Goal: Find specific fact: Find specific fact

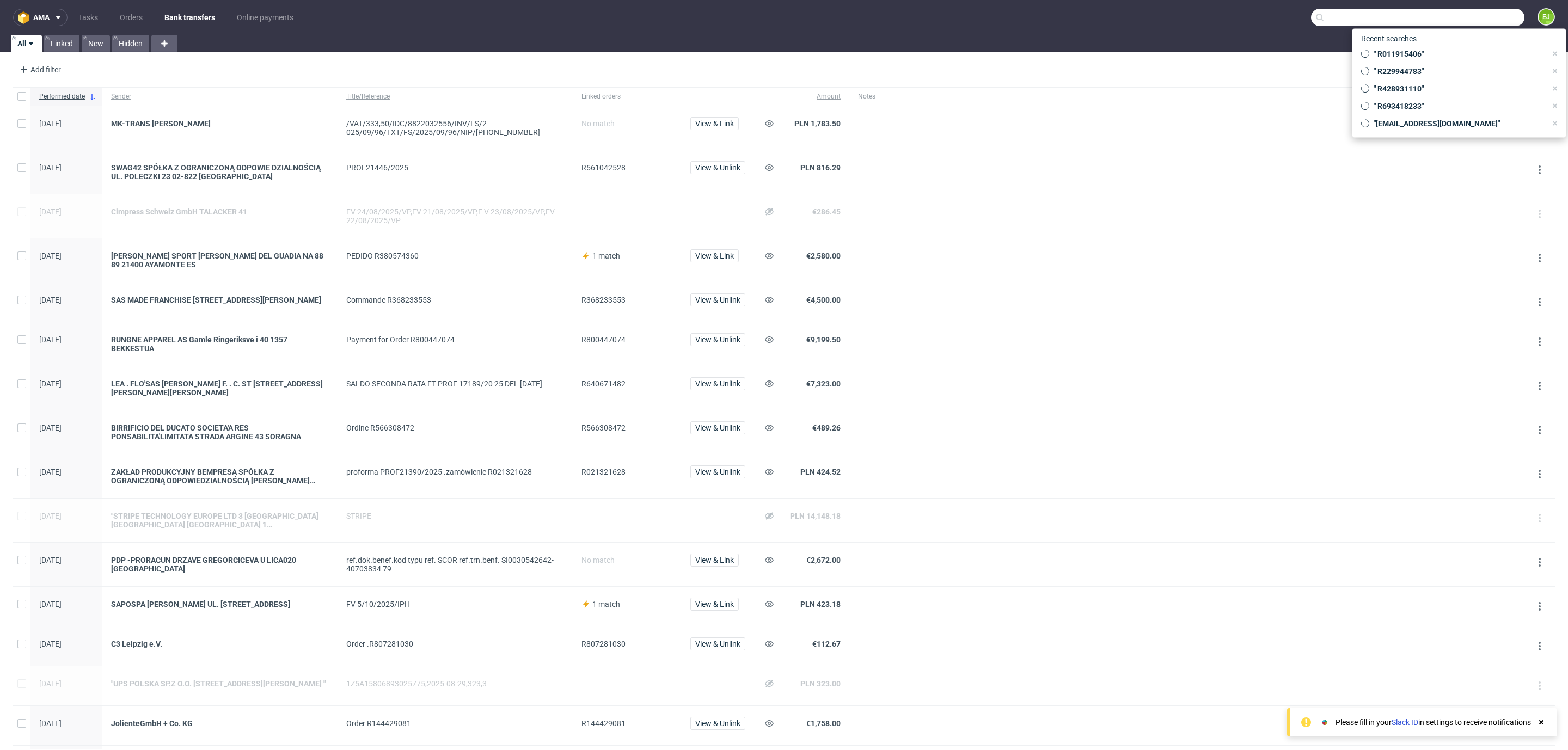
click at [1450, 24] on input "text" at bounding box center [1417, 18] width 213 height 18
paste input "000002996"
type input "000002996"
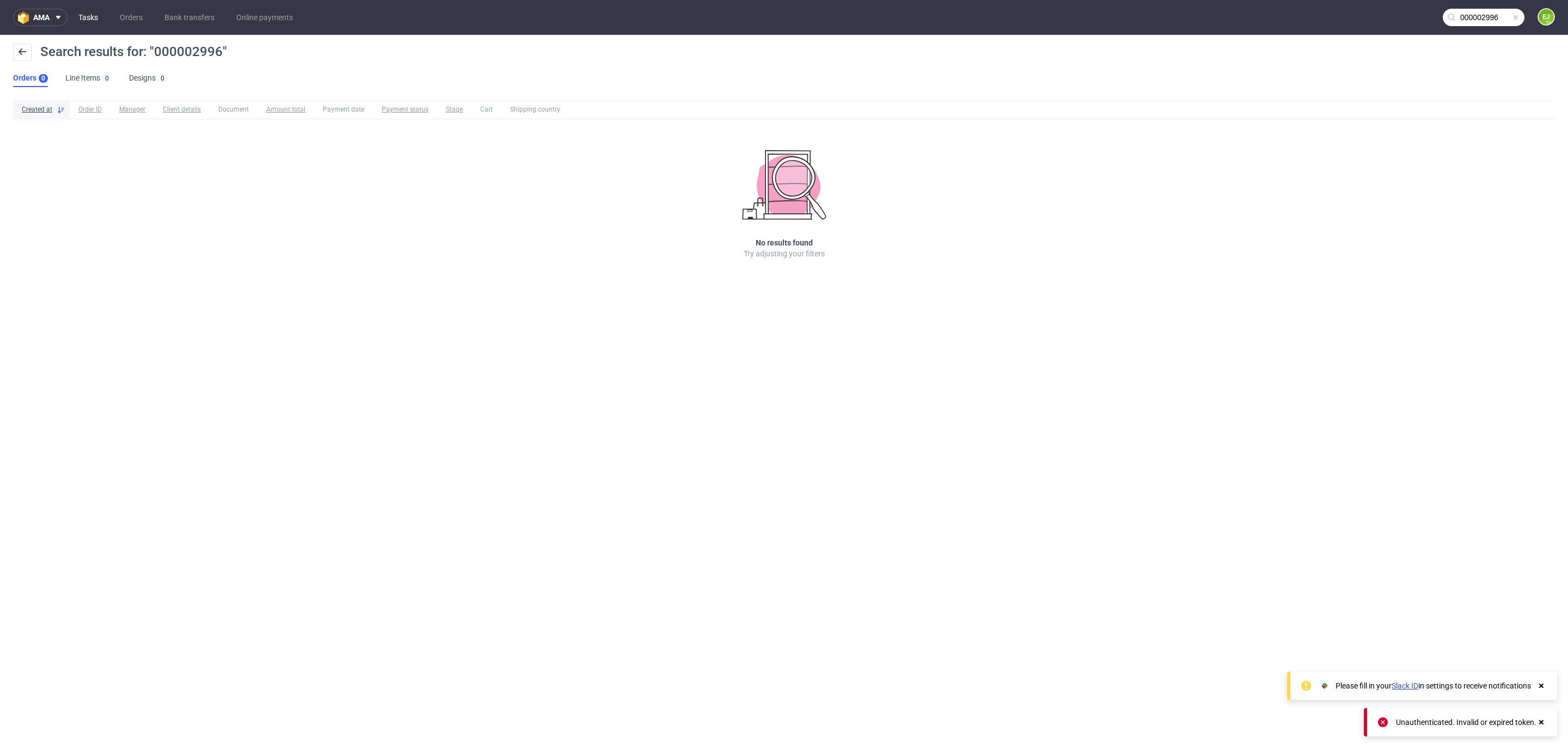
click at [98, 18] on link "Tasks" at bounding box center [88, 18] width 33 height 18
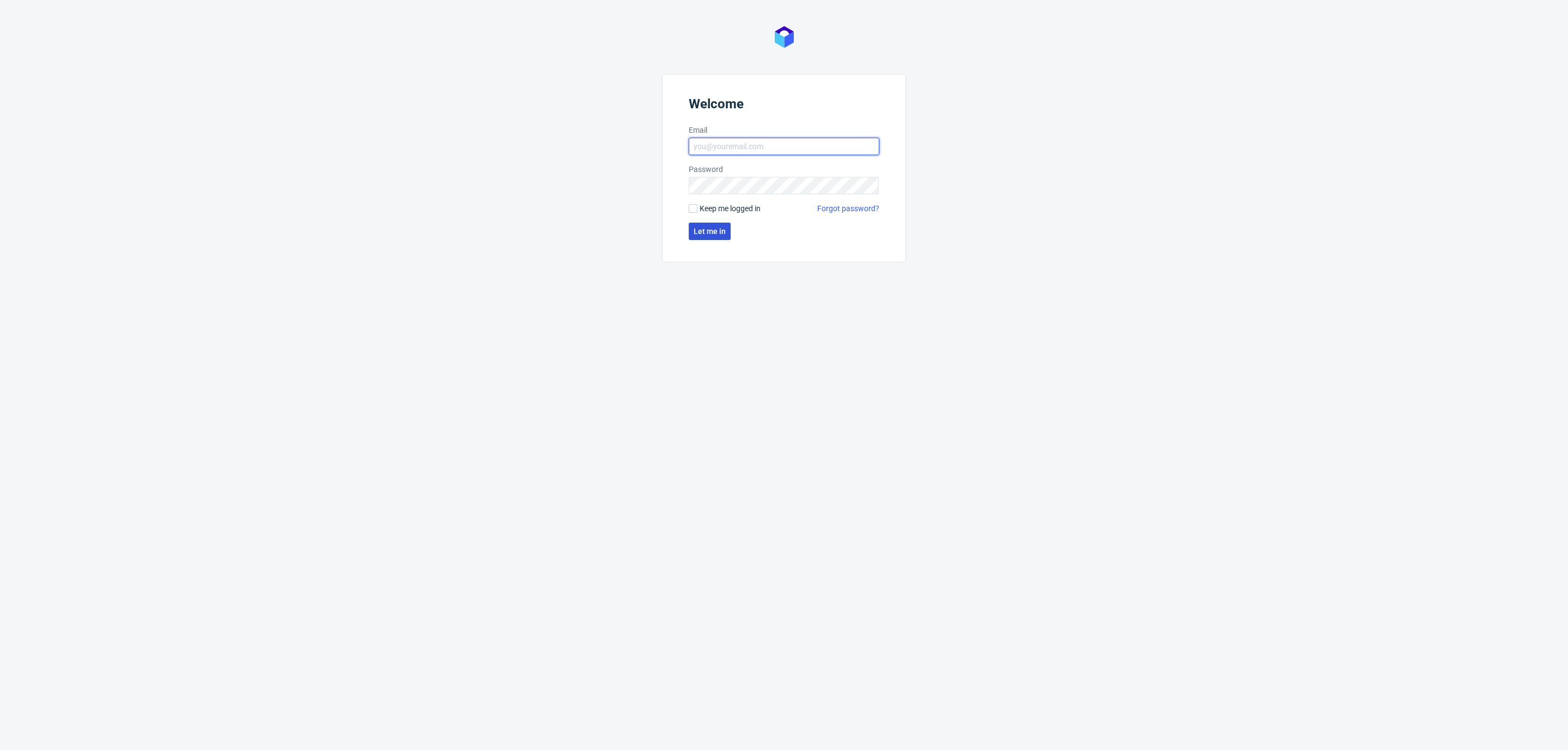
type input "[EMAIL_ADDRESS][DOMAIN_NAME]"
click at [701, 230] on span "Let me in" at bounding box center [709, 231] width 32 height 8
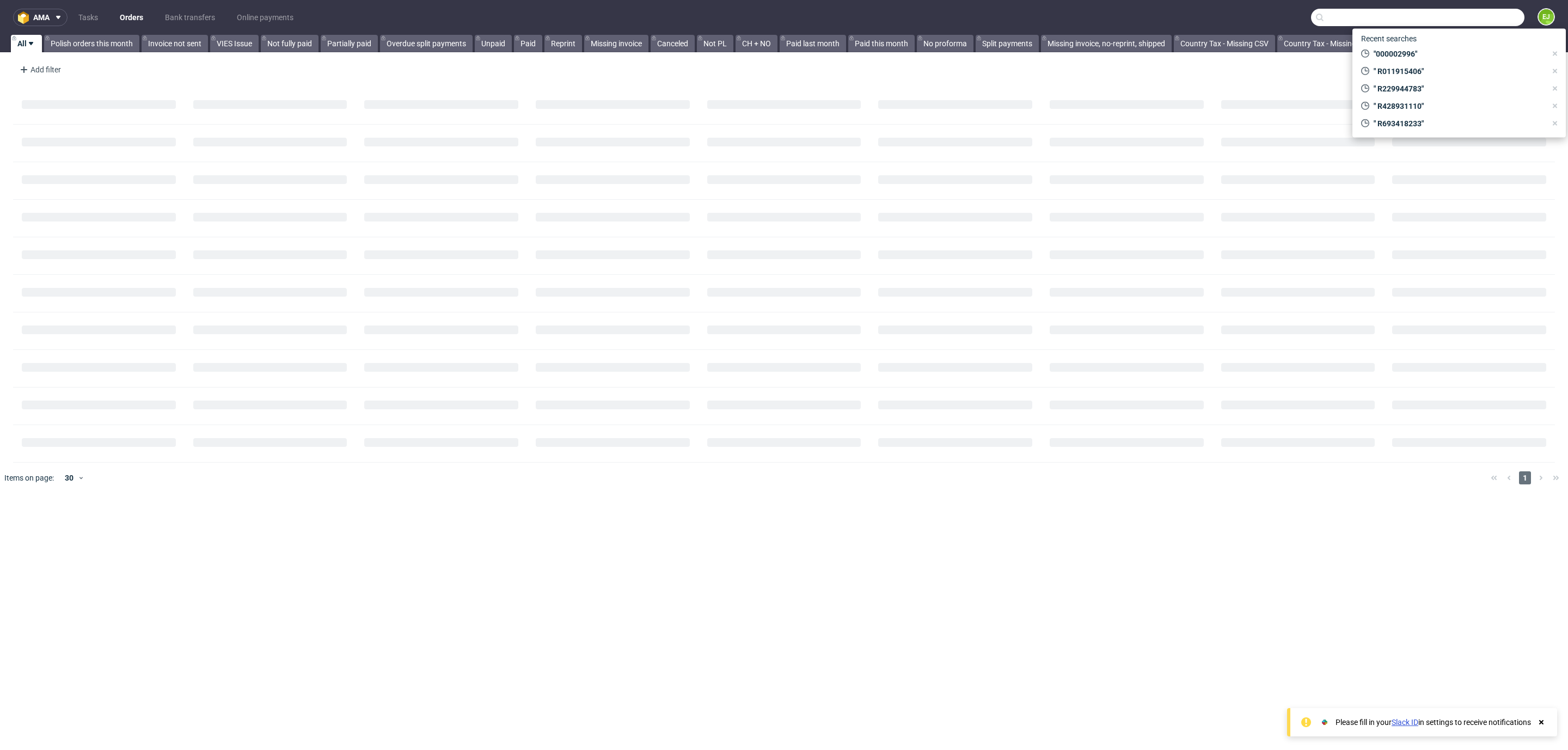
click at [1455, 21] on input "text" at bounding box center [1417, 18] width 213 height 18
paste input "000002996"
type input "000002996"
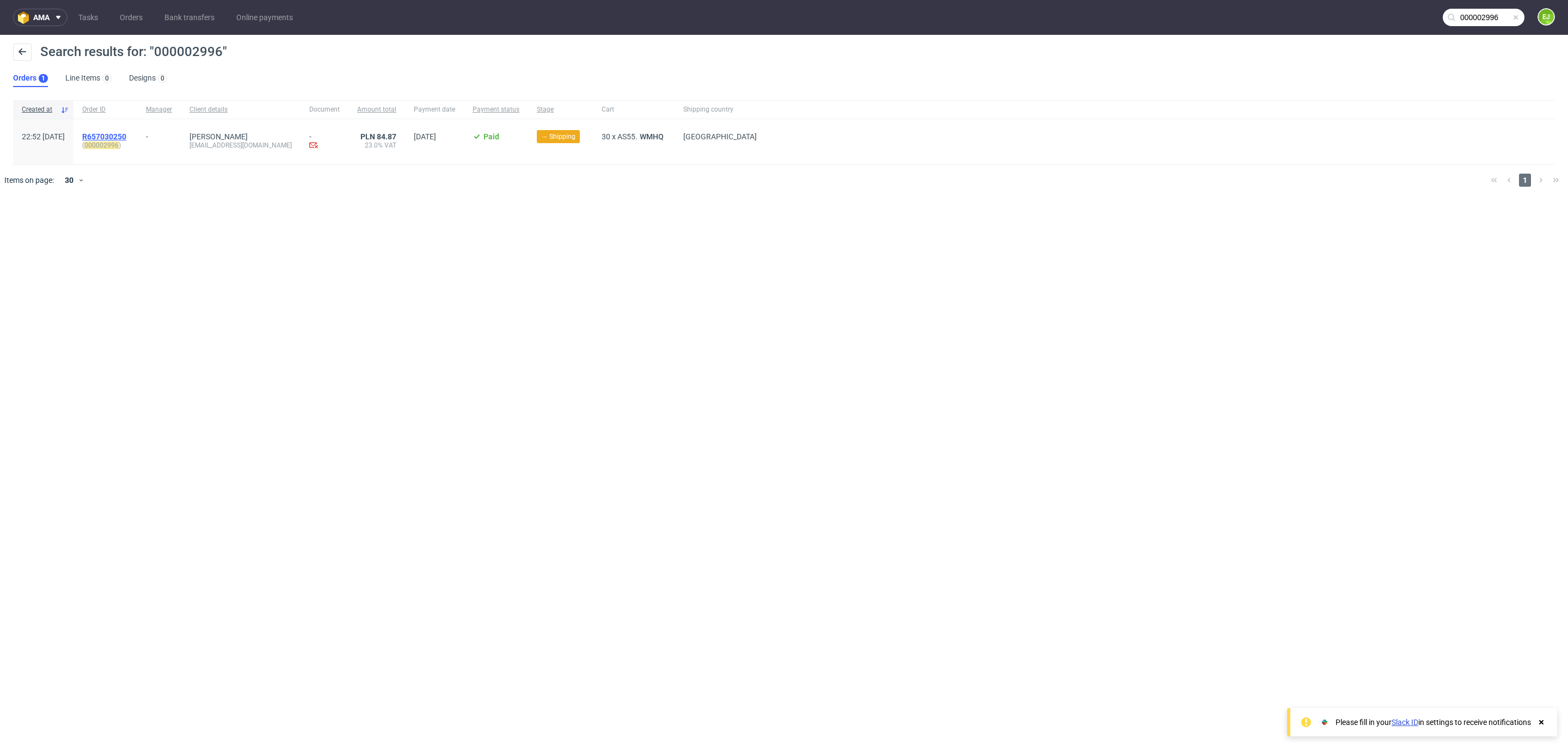
click at [119, 134] on span "R657030250" at bounding box center [104, 137] width 44 height 9
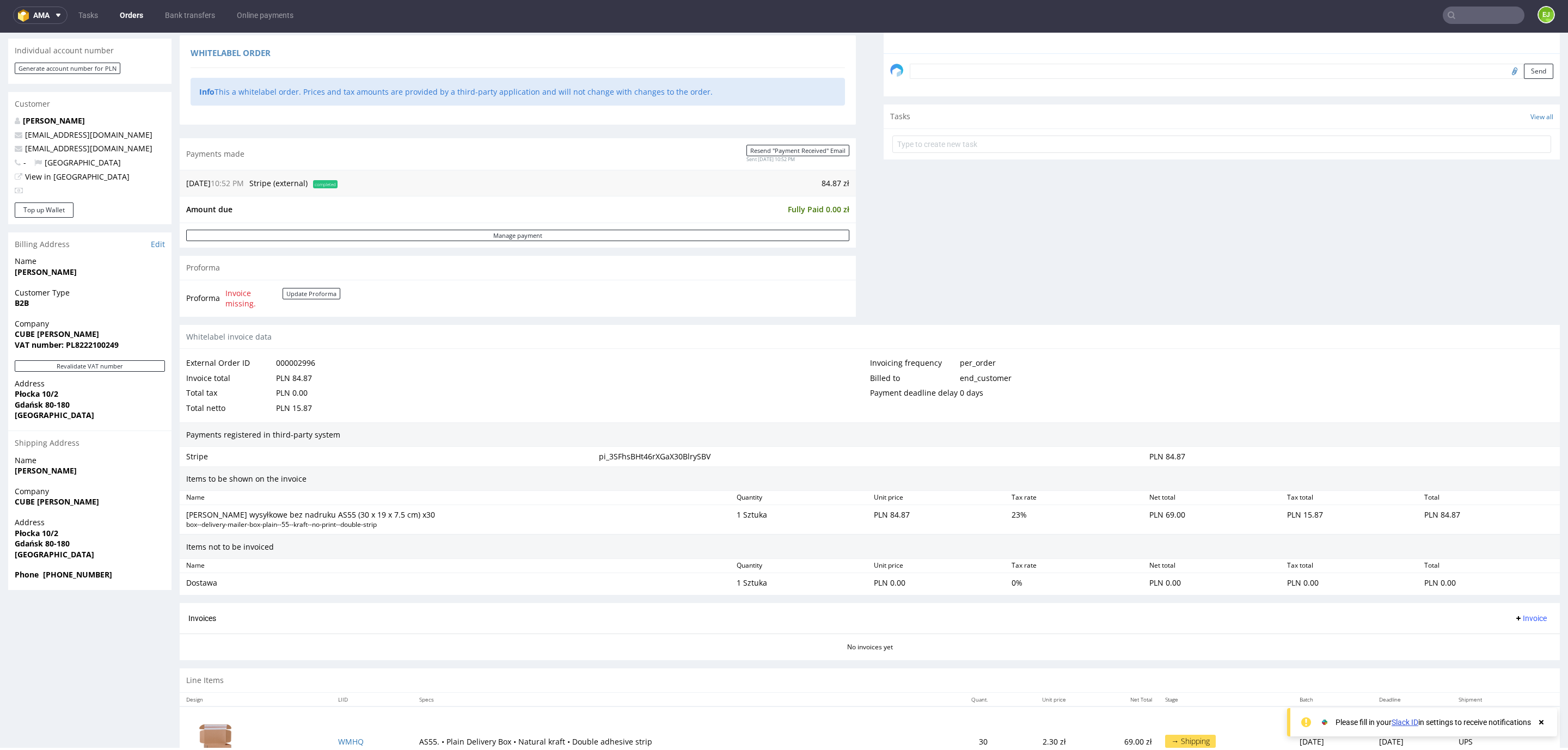
scroll to position [330, 0]
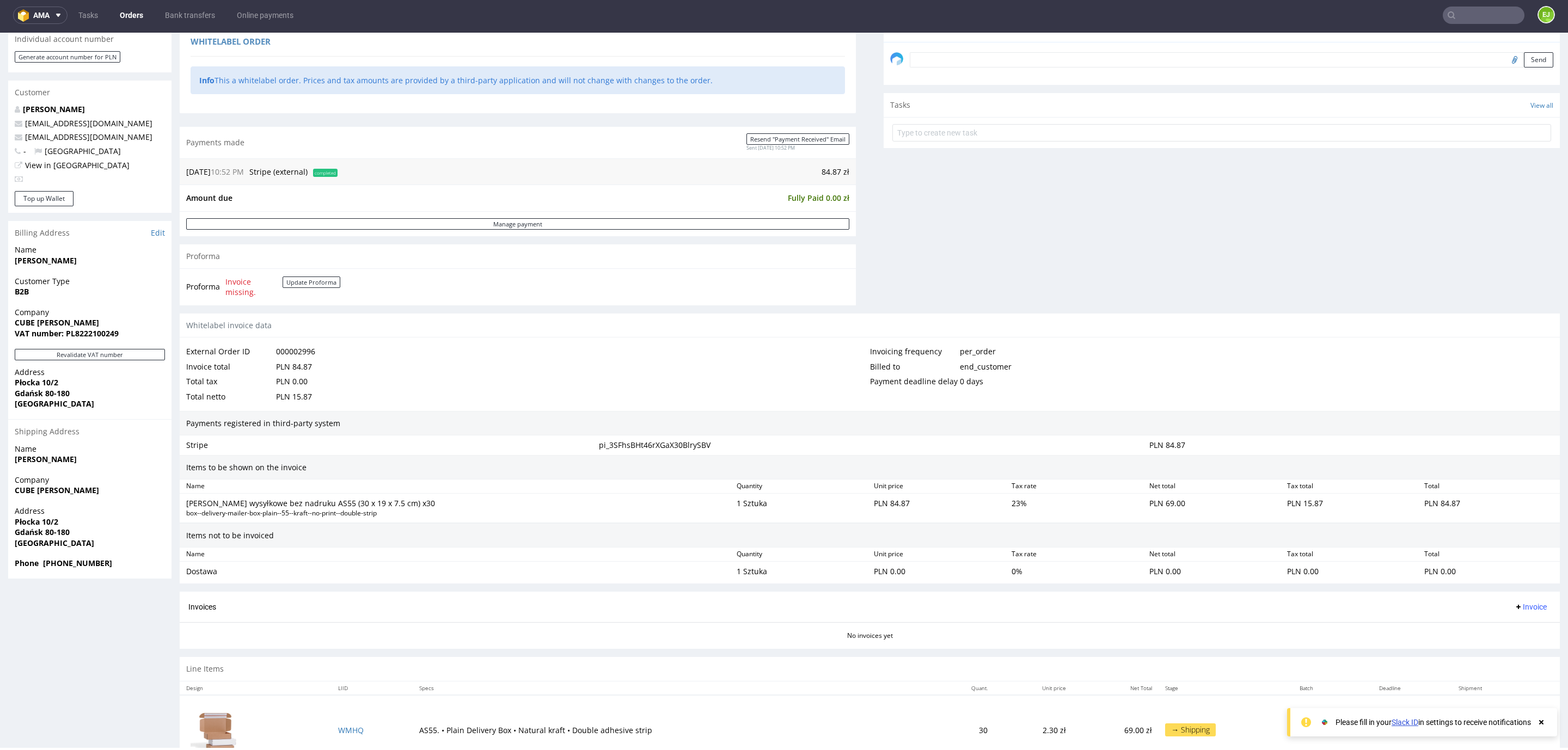
click at [97, 333] on strong "VAT number: PL8222100249" at bounding box center [67, 333] width 104 height 11
drag, startPoint x: 74, startPoint y: 333, endPoint x: 124, endPoint y: 338, distance: 50.2
click at [124, 338] on span "VAT number: PL8222100249" at bounding box center [90, 333] width 150 height 11
copy strong "8222100249"
